Goal: Information Seeking & Learning: Learn about a topic

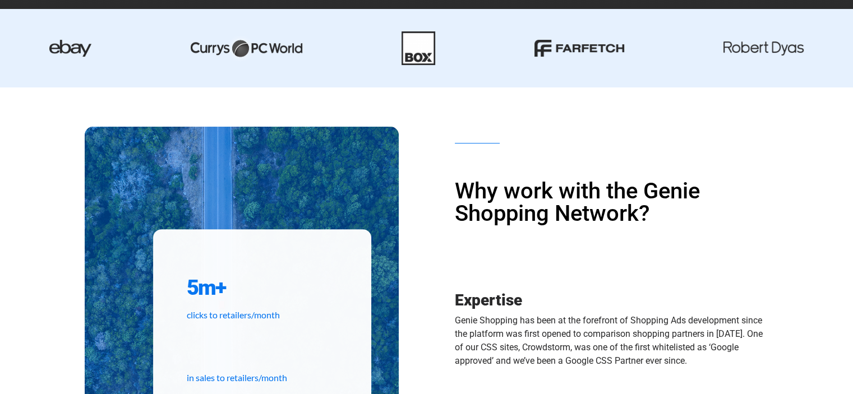
scroll to position [334, 0]
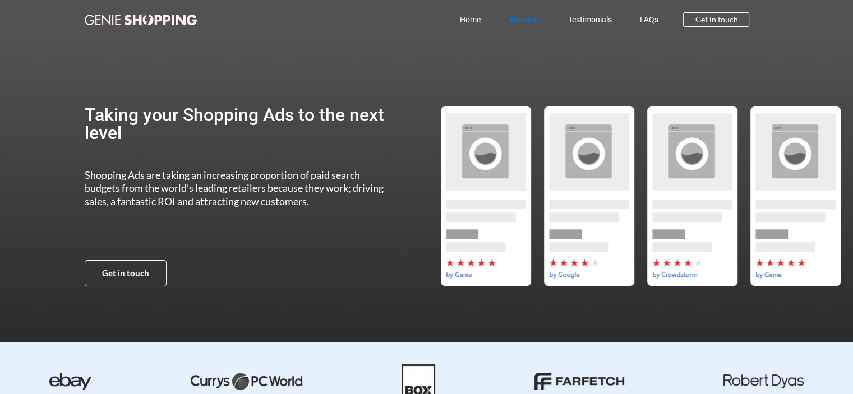
click at [535, 22] on link "About us" at bounding box center [523, 20] width 59 height 26
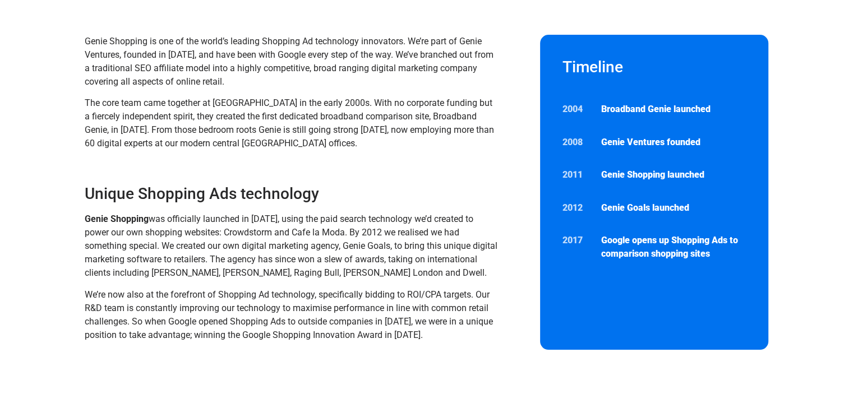
scroll to position [110, 0]
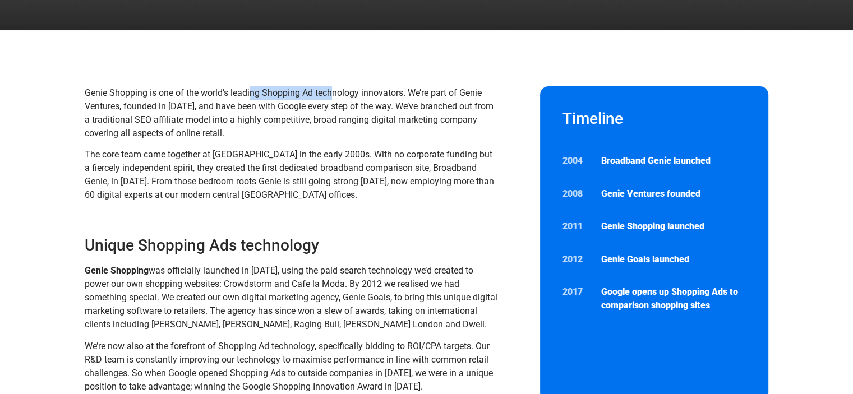
drag, startPoint x: 251, startPoint y: 85, endPoint x: 337, endPoint y: 83, distance: 85.3
click at [337, 83] on section "Genie Shopping is one of the world’s leading Shopping Ad technology innovators.…" at bounding box center [426, 244] width 853 height 428
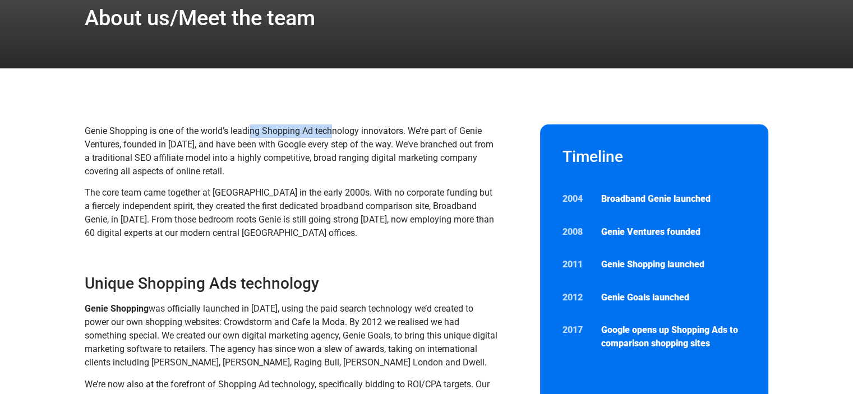
scroll to position [0, 0]
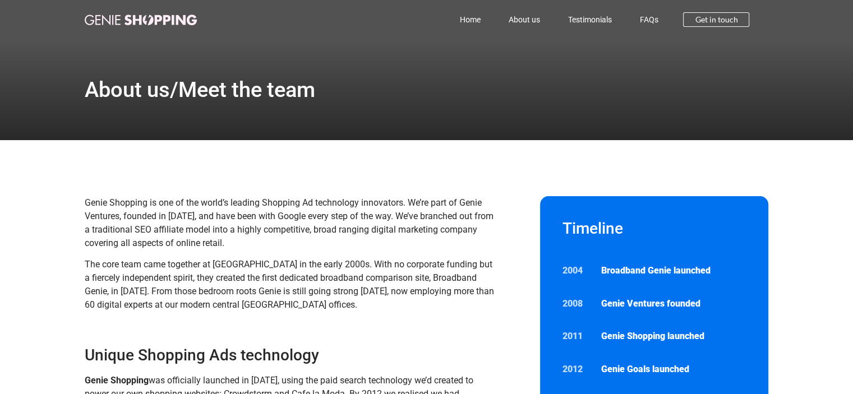
click at [166, 204] on span "Genie Shopping is one of the world’s leading Shopping Ad technology innovators.…" at bounding box center [289, 222] width 409 height 51
click at [288, 208] on span "Genie Shopping is one of the world’s leading Shopping Ad technology innovators.…" at bounding box center [289, 222] width 409 height 51
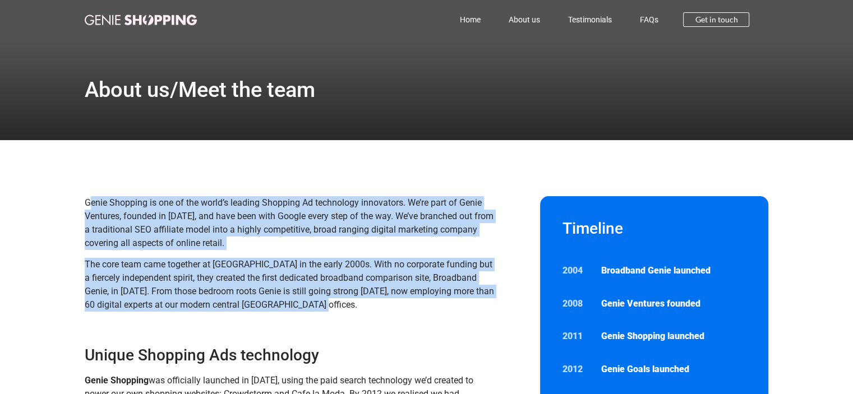
drag, startPoint x: 89, startPoint y: 200, endPoint x: 359, endPoint y: 307, distance: 290.4
click at [359, 307] on div "Genie Shopping is one of the world’s leading Shopping Ad technology innovators.…" at bounding box center [292, 254] width 415 height 116
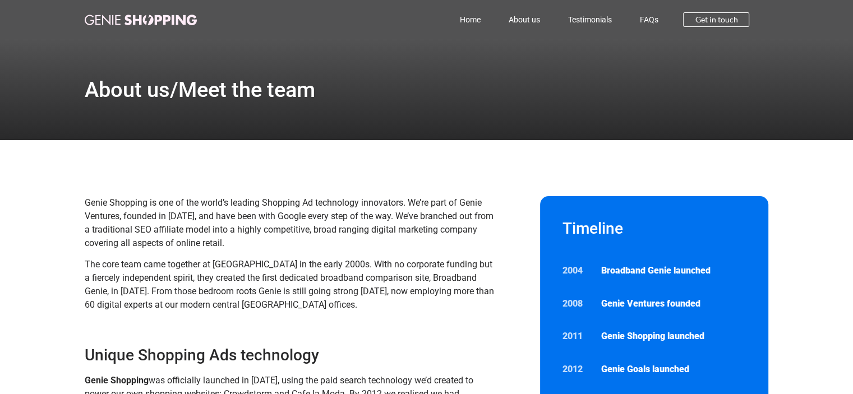
drag, startPoint x: 353, startPoint y: 323, endPoint x: 288, endPoint y: 300, distance: 69.7
click at [353, 323] on div "Unique Shopping Ads technology" at bounding box center [292, 344] width 415 height 48
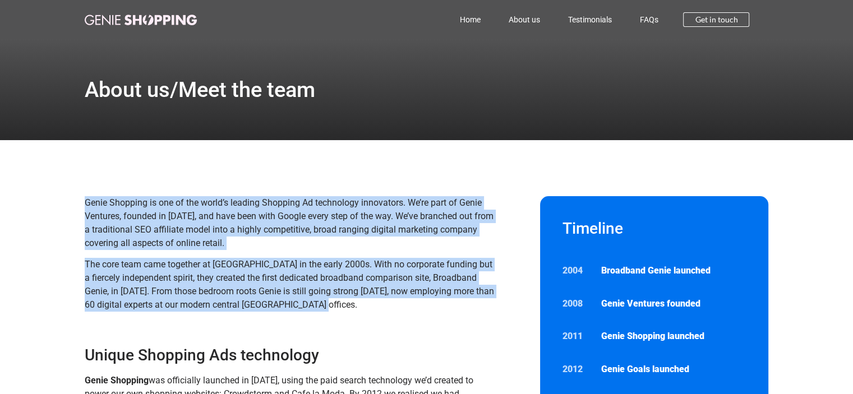
drag, startPoint x: 72, startPoint y: 194, endPoint x: 368, endPoint y: 310, distance: 318.4
click at [368, 310] on section "Genie Shopping is one of the world’s leading Shopping Ad technology innovators.…" at bounding box center [426, 354] width 853 height 428
copy div "Genie Shopping is one of the world’s leading Shopping Ad technology innovators.…"
